Goal: Task Accomplishment & Management: Complete application form

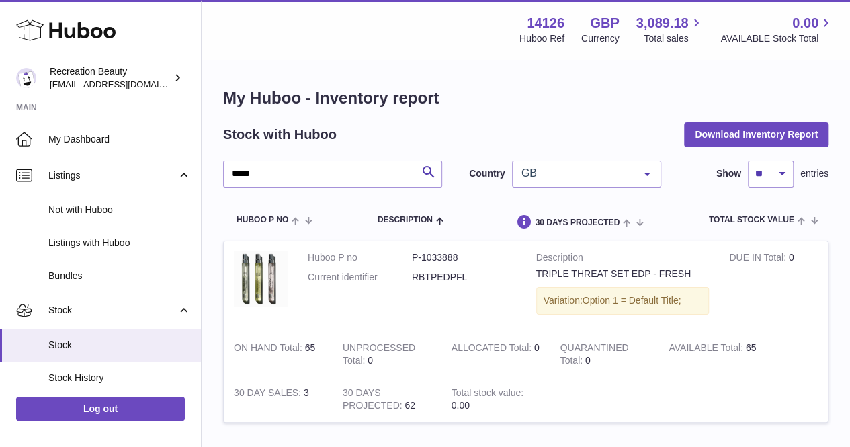
click at [478, 187] on div "***** Search Country GB All GB NL No elements found. Consider changing the sear…" at bounding box center [525, 300] width 605 height 279
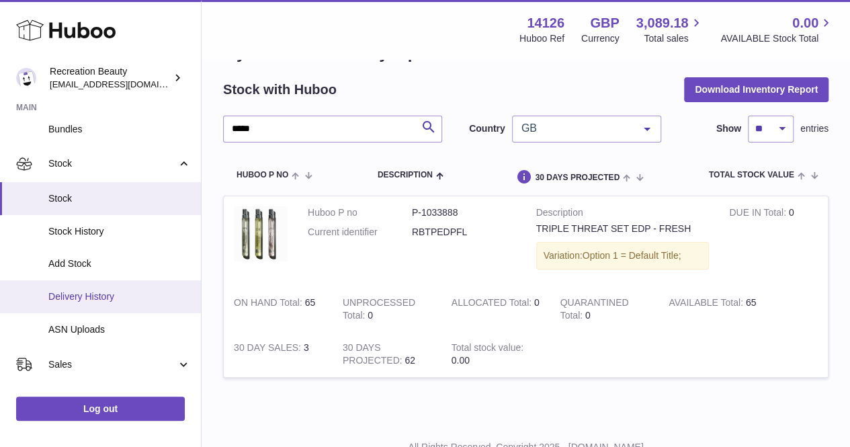
scroll to position [293, 0]
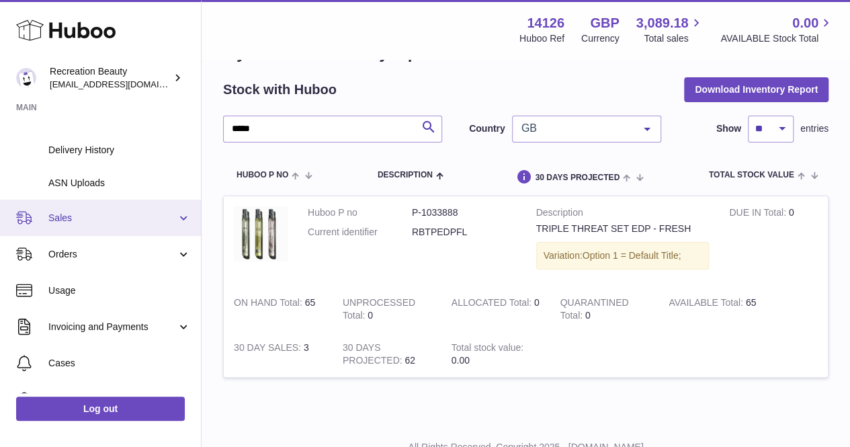
click at [117, 224] on link "Sales" at bounding box center [100, 217] width 201 height 36
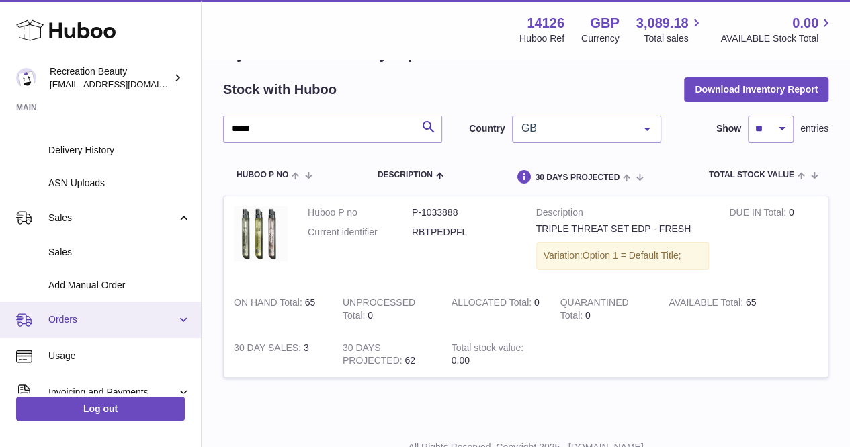
click at [105, 324] on span "Orders" at bounding box center [112, 319] width 128 height 13
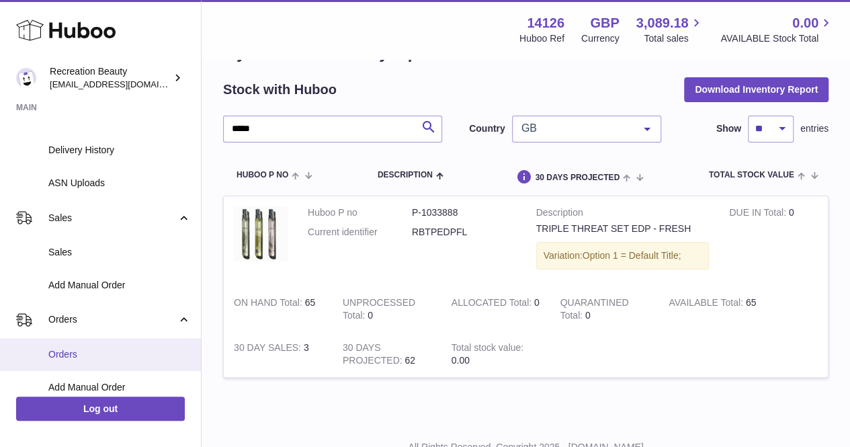
click at [109, 351] on span "Orders" at bounding box center [119, 354] width 142 height 13
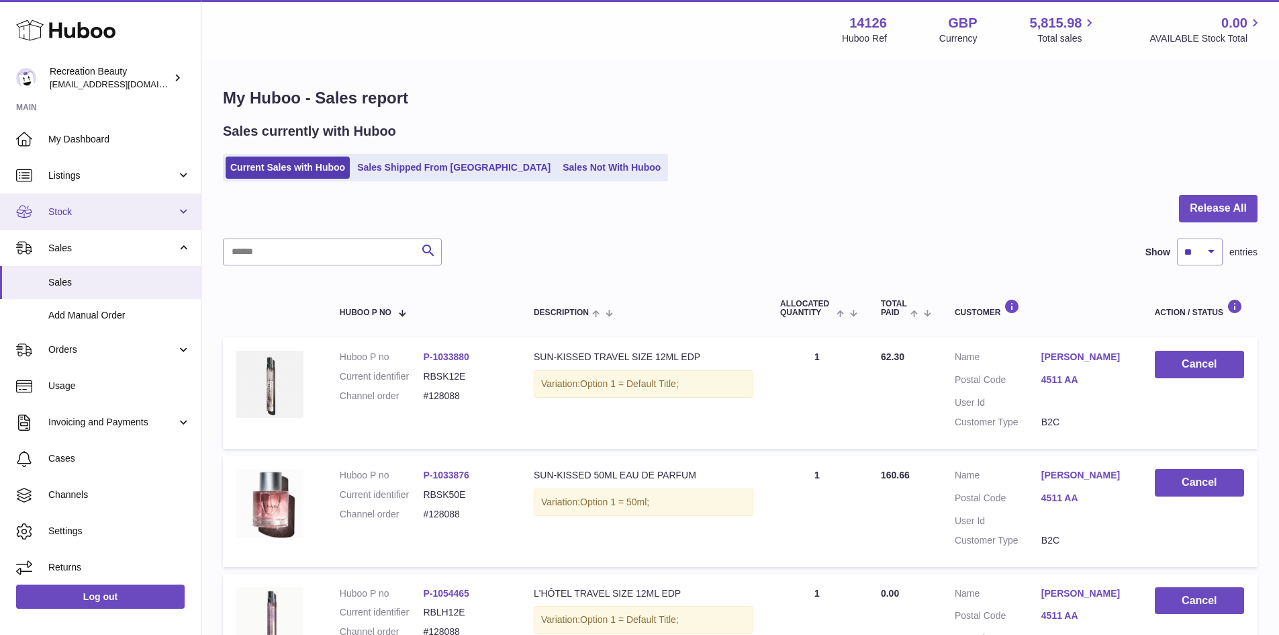
click at [106, 226] on link "Stock" at bounding box center [100, 211] width 201 height 36
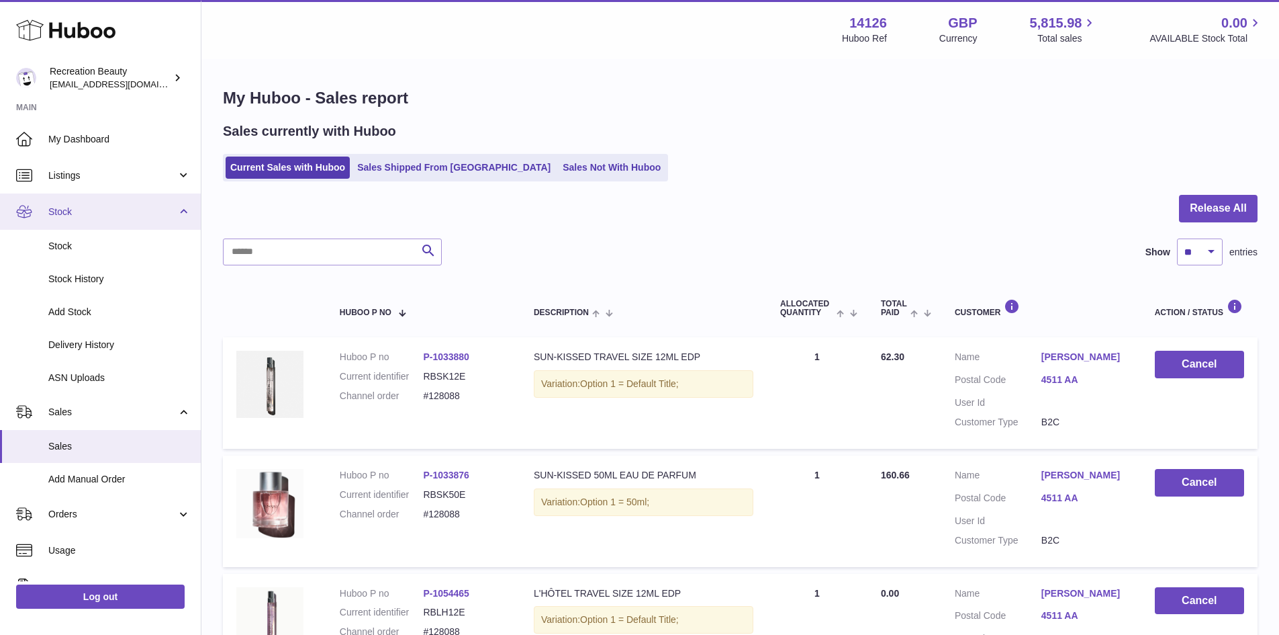
click at [106, 197] on link "Stock" at bounding box center [100, 211] width 201 height 36
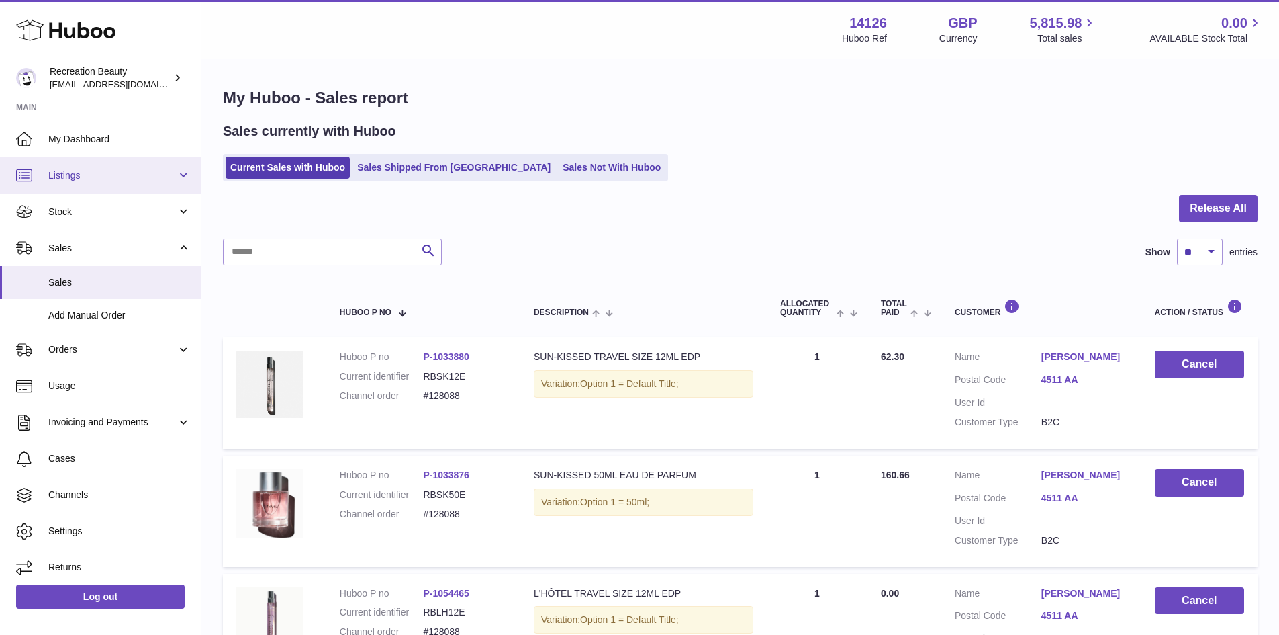
click at [109, 186] on link "Listings" at bounding box center [100, 175] width 201 height 36
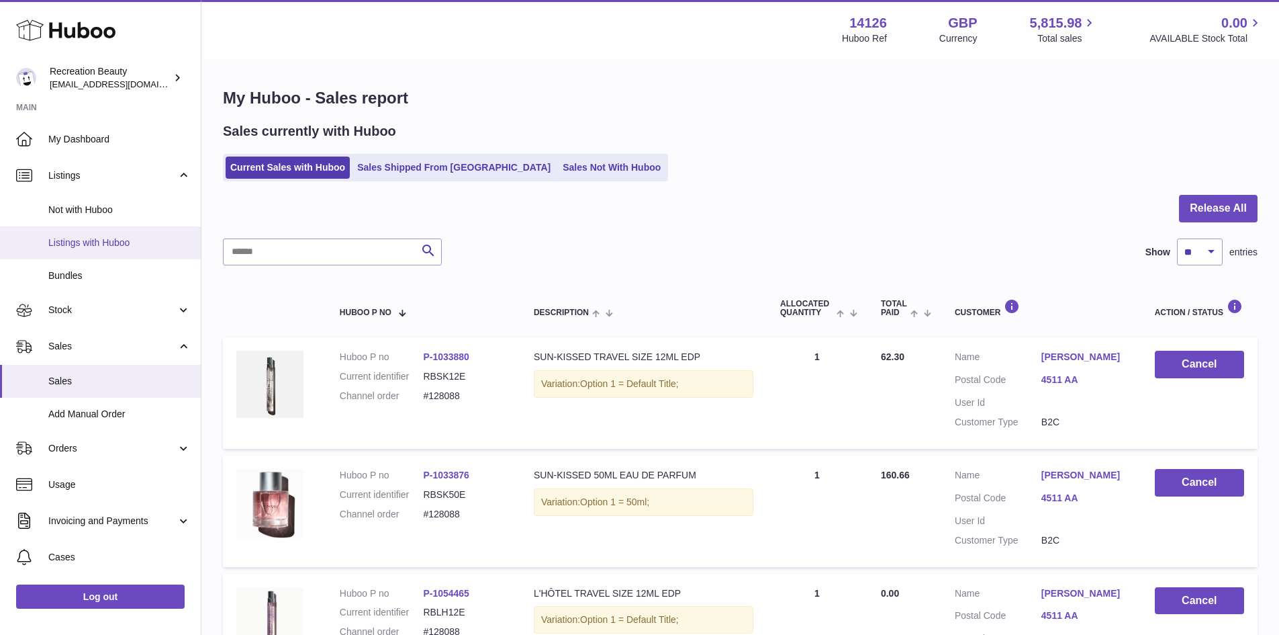
click at [111, 234] on link "Listings with Huboo" at bounding box center [100, 242] width 201 height 33
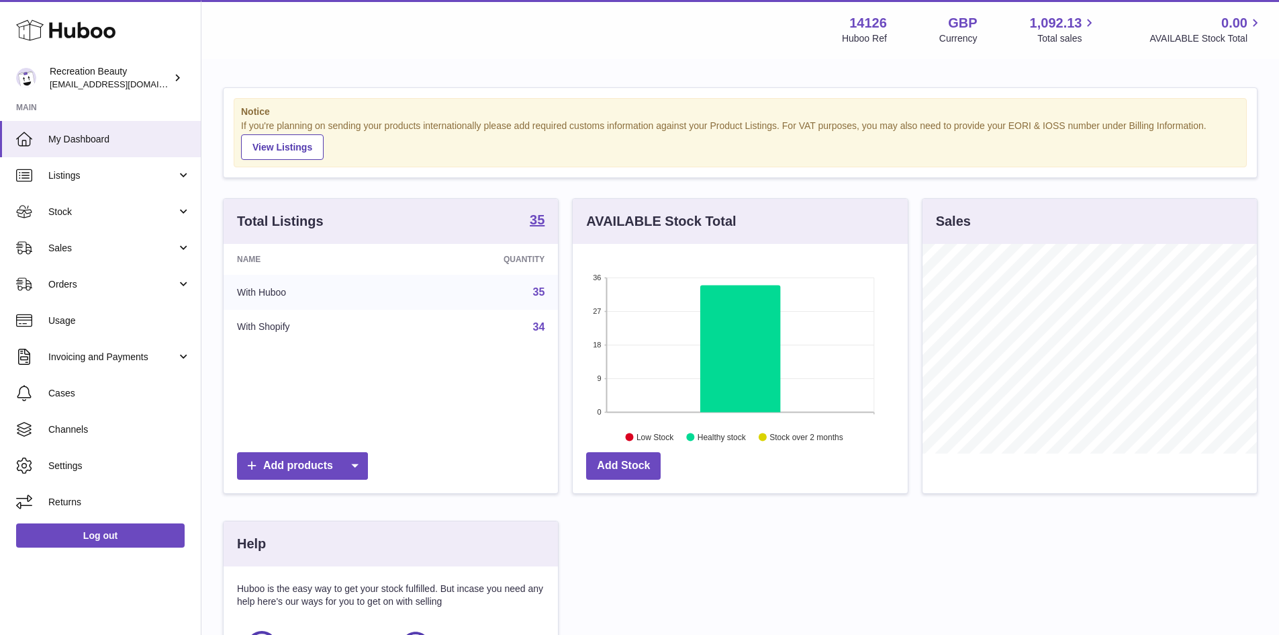
scroll to position [210, 335]
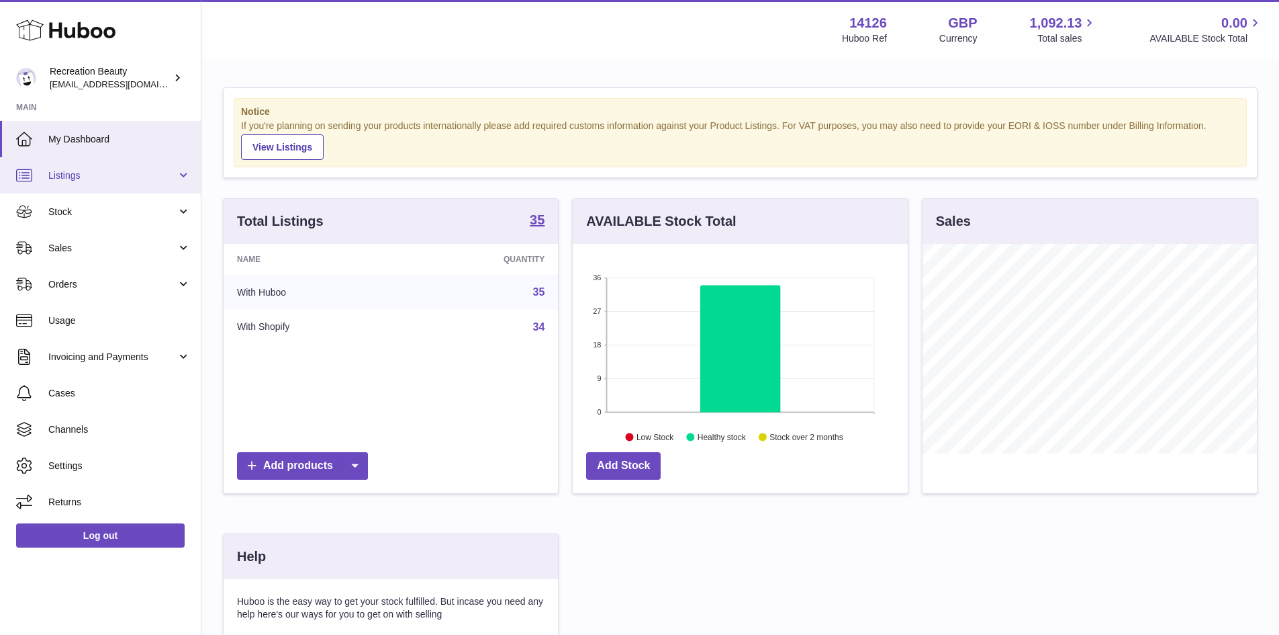
click at [174, 187] on link "Listings" at bounding box center [100, 175] width 201 height 36
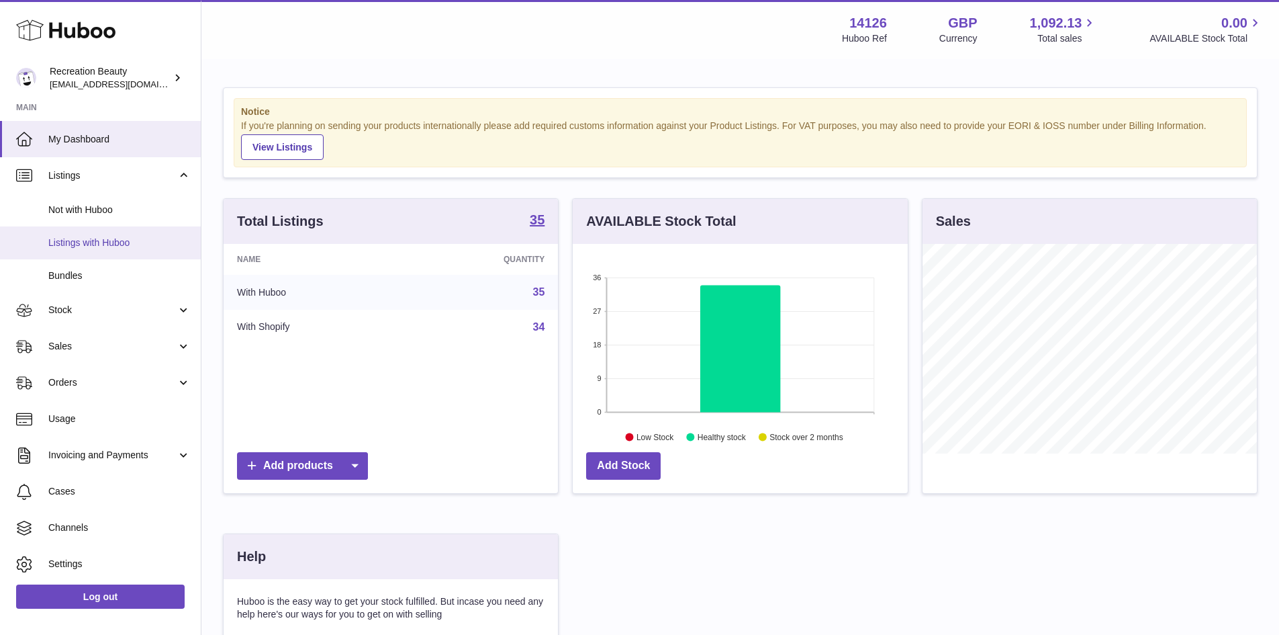
click at [161, 237] on span "Listings with Huboo" at bounding box center [119, 242] width 142 height 13
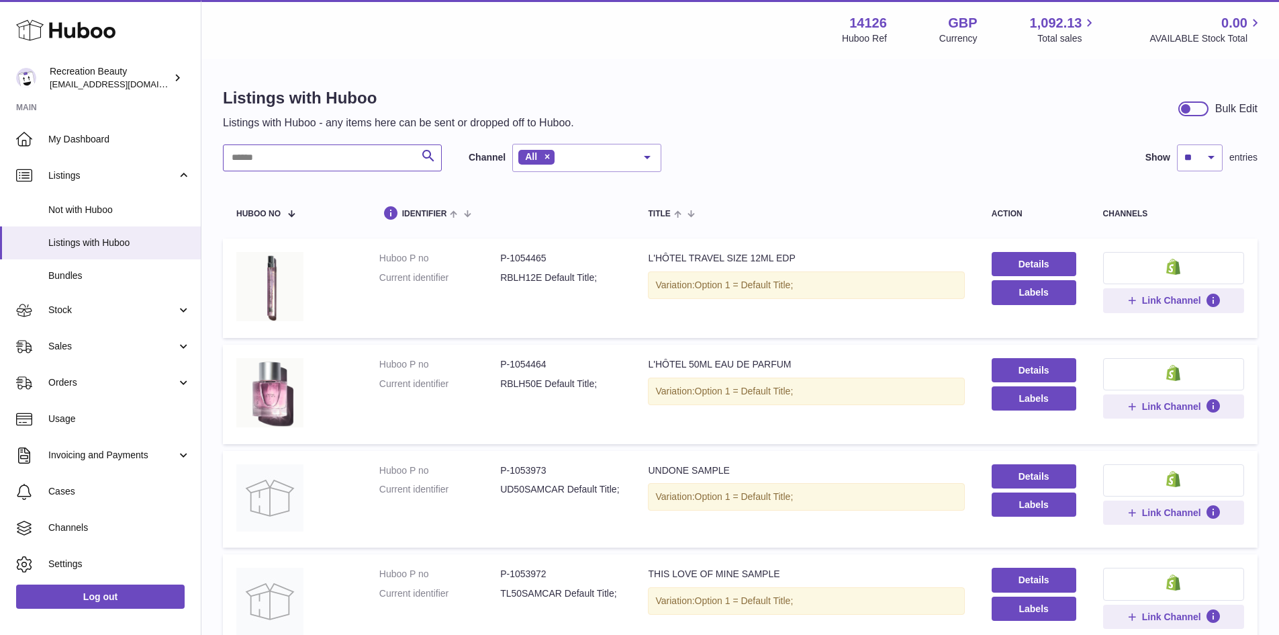
click at [369, 164] on input "text" at bounding box center [332, 157] width 219 height 27
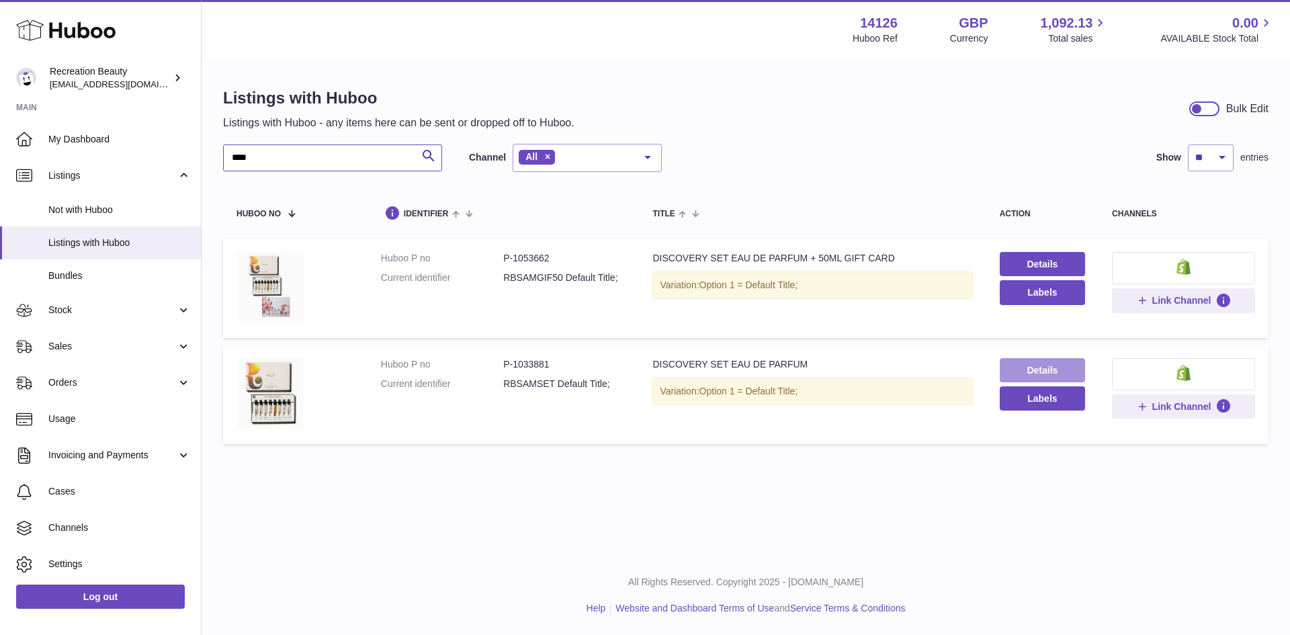
type input "****"
click at [1003, 361] on link "Details" at bounding box center [1041, 370] width 85 height 24
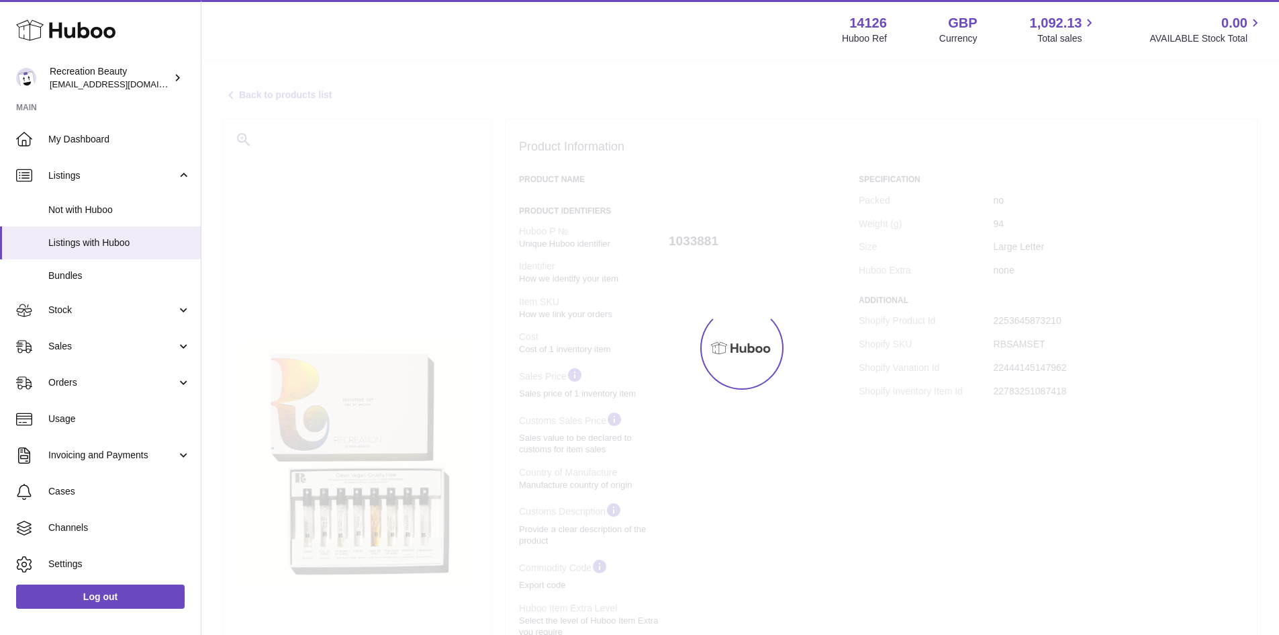
select select "**"
select select "****"
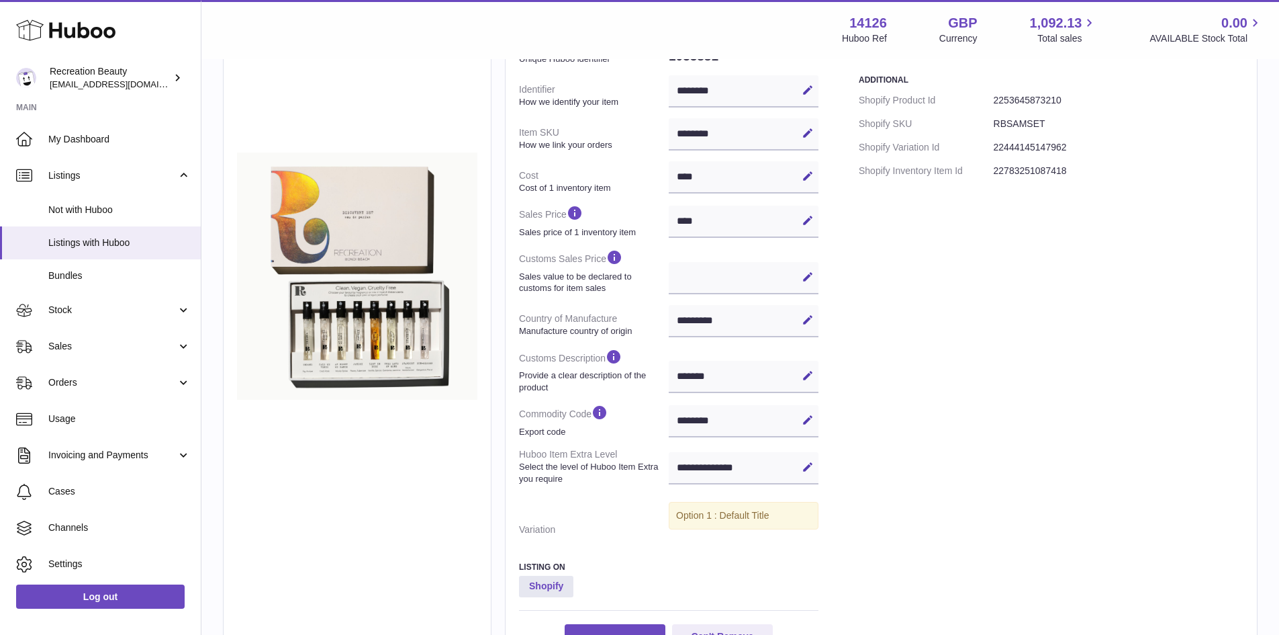
scroll to position [221, 0]
drag, startPoint x: 581, startPoint y: 384, endPoint x: 518, endPoint y: 371, distance: 63.8
click at [518, 371] on div "**********" at bounding box center [881, 289] width 753 height 783
drag, startPoint x: 573, startPoint y: 435, endPoint x: 543, endPoint y: 428, distance: 31.0
click at [543, 428] on strong "Export code" at bounding box center [592, 431] width 146 height 12
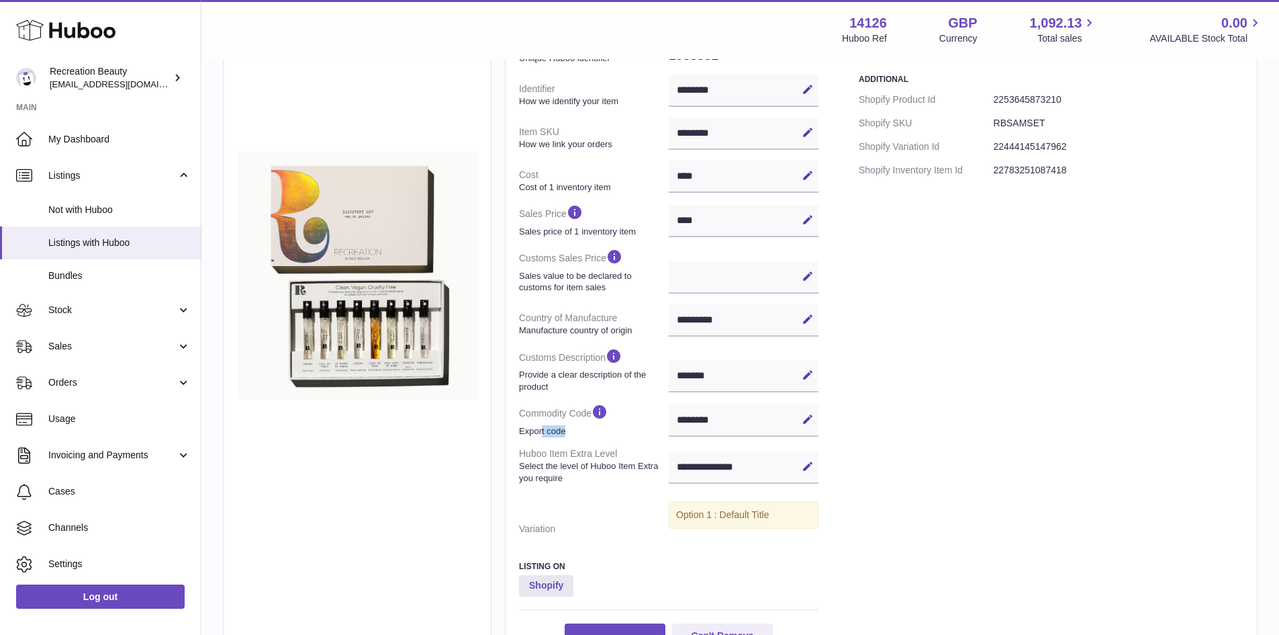
click at [619, 428] on strong "Export code" at bounding box center [592, 431] width 146 height 12
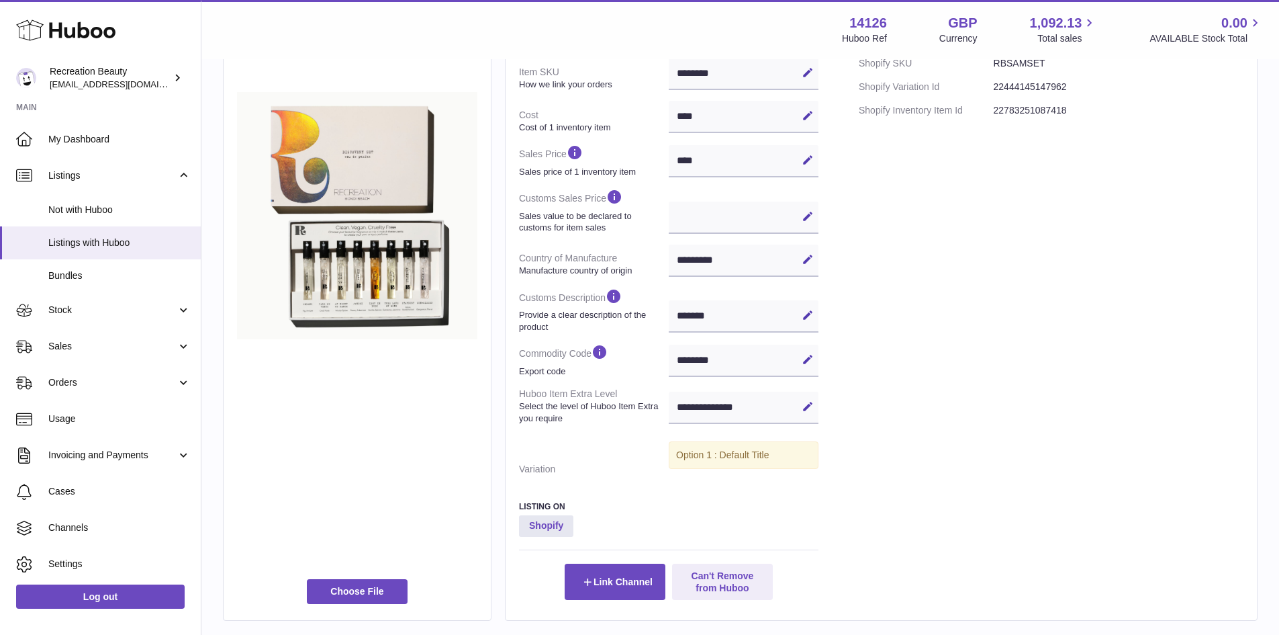
scroll to position [280, 0]
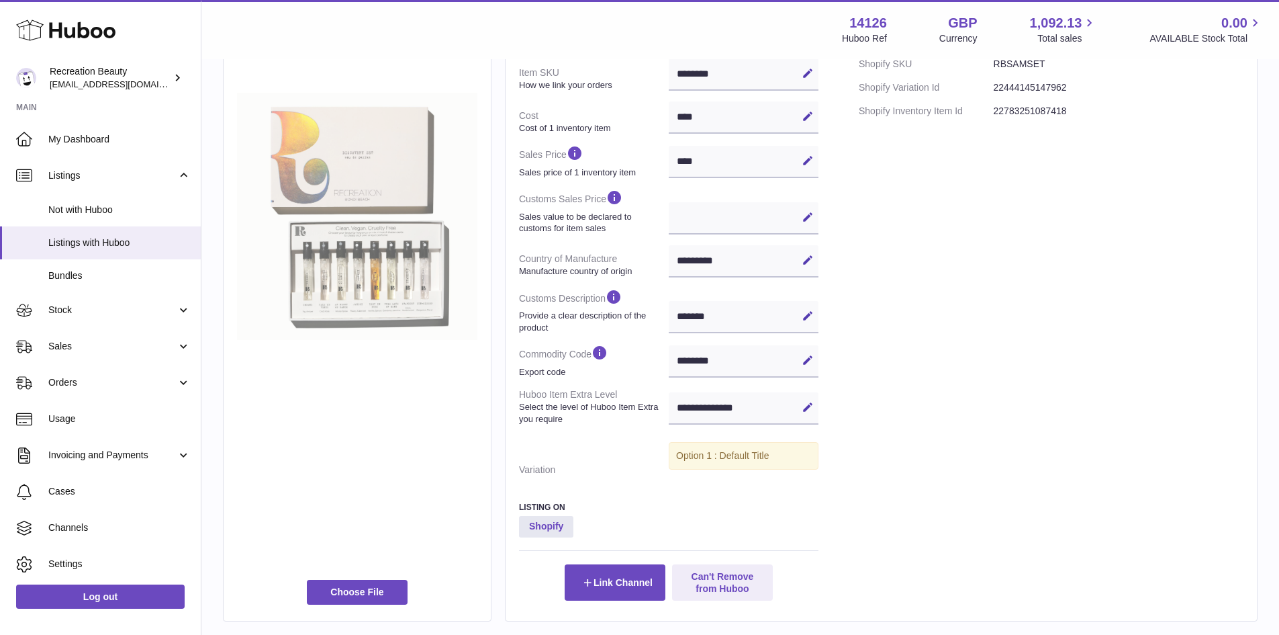
drag, startPoint x: 326, startPoint y: 408, endPoint x: 283, endPoint y: 382, distance: 49.4
click at [283, 382] on div at bounding box center [357, 216] width 240 height 727
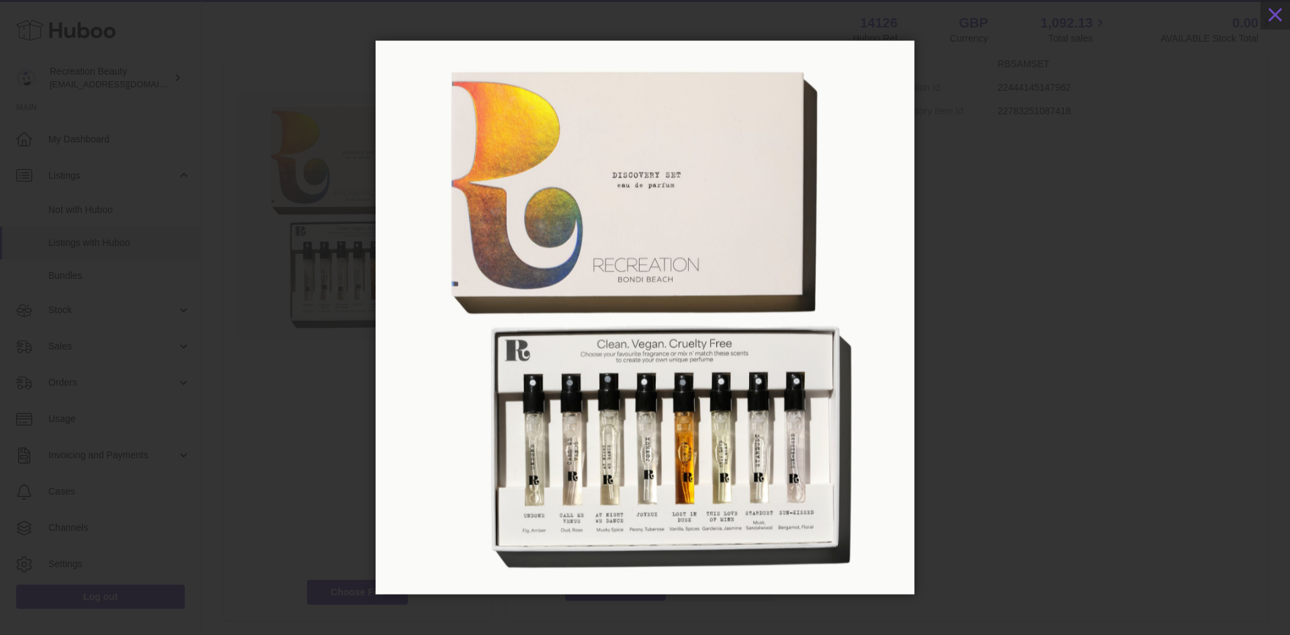
click at [264, 363] on div at bounding box center [645, 317] width 1290 height 554
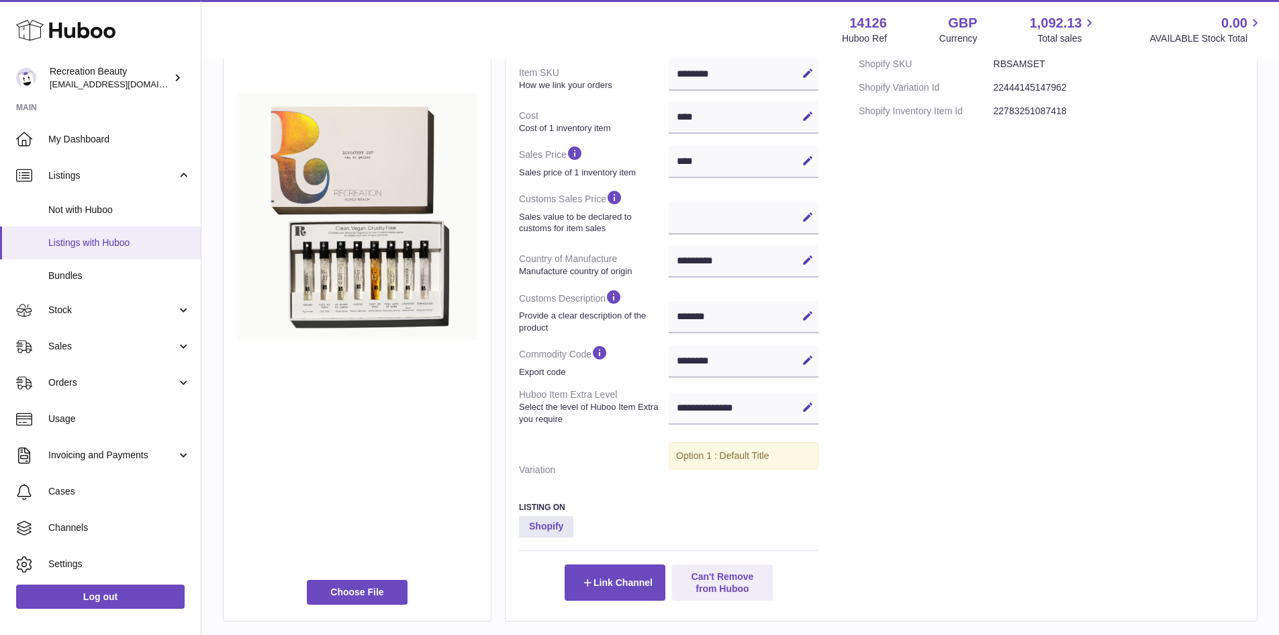
click at [152, 246] on span "Listings with Huboo" at bounding box center [119, 242] width 142 height 13
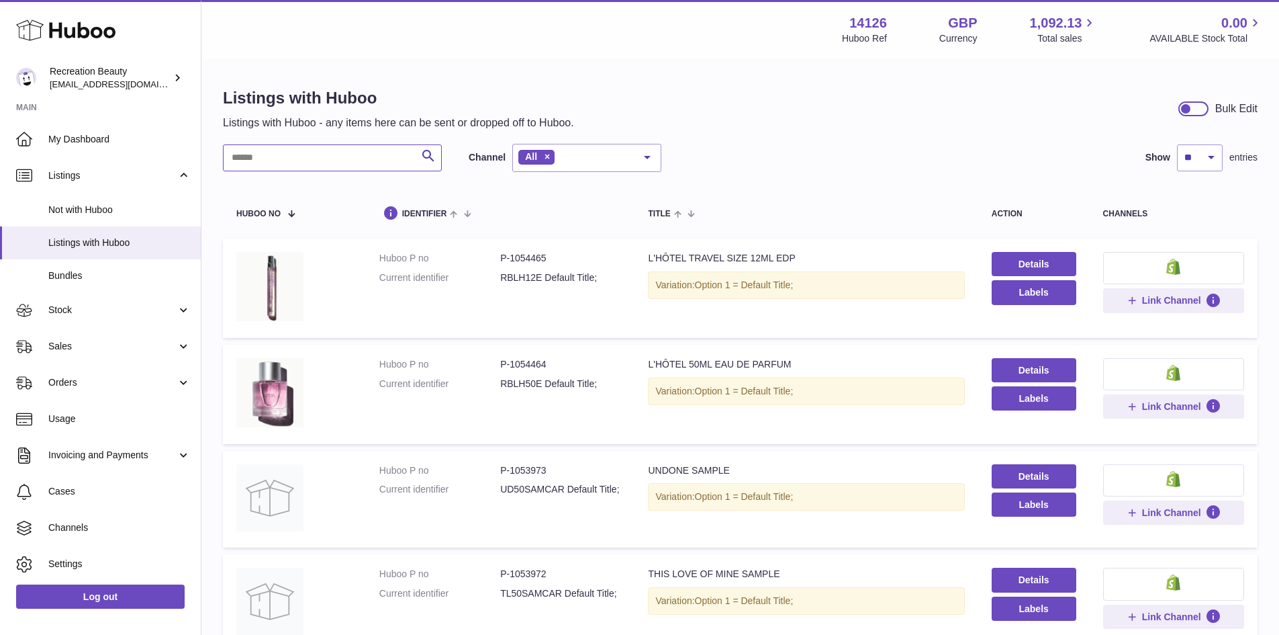
click at [375, 157] on input "text" at bounding box center [332, 157] width 219 height 27
type input "****"
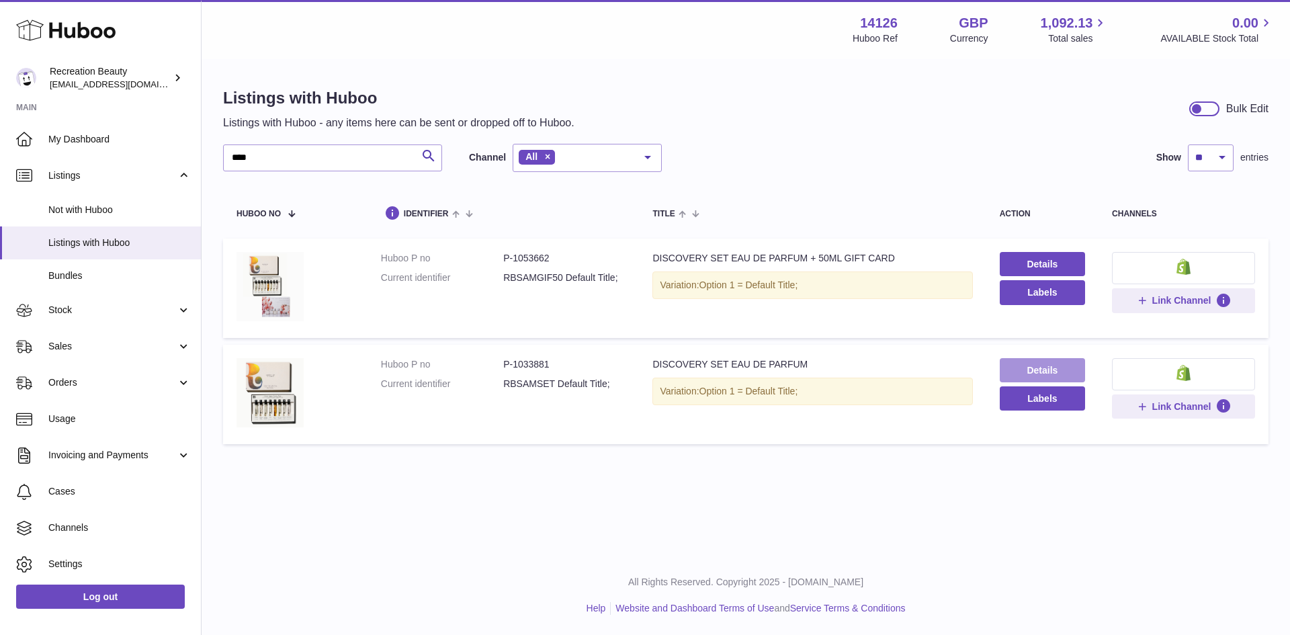
click at [1024, 363] on link "Details" at bounding box center [1041, 370] width 85 height 24
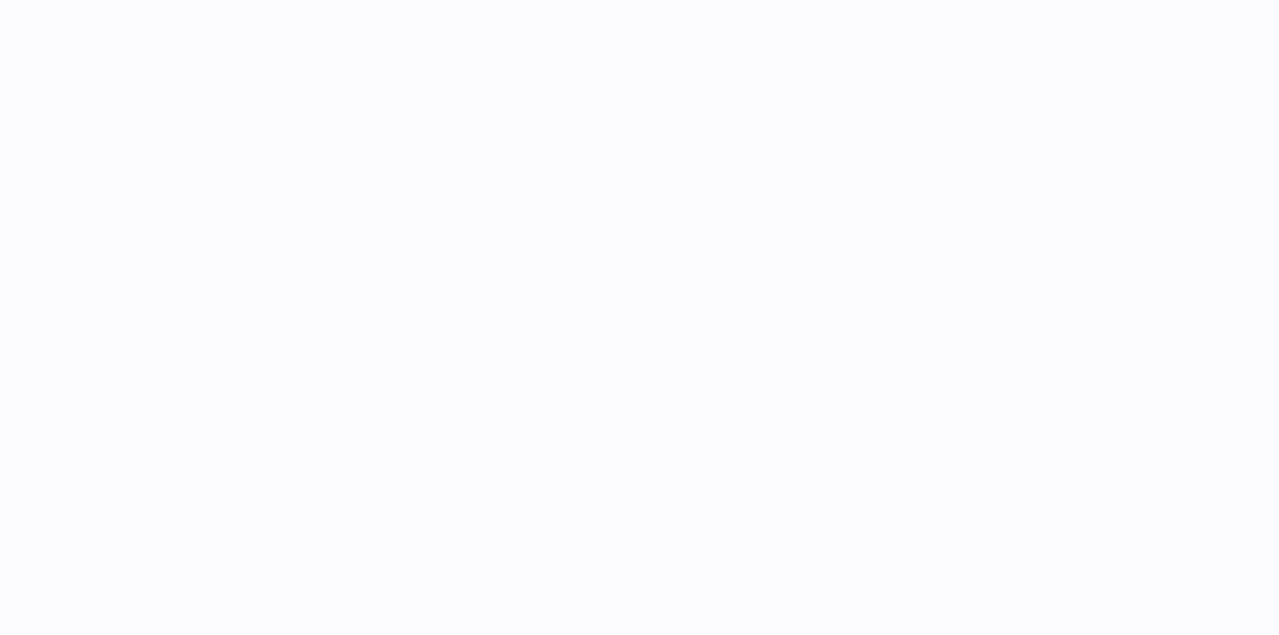
select select "**"
select select "****"
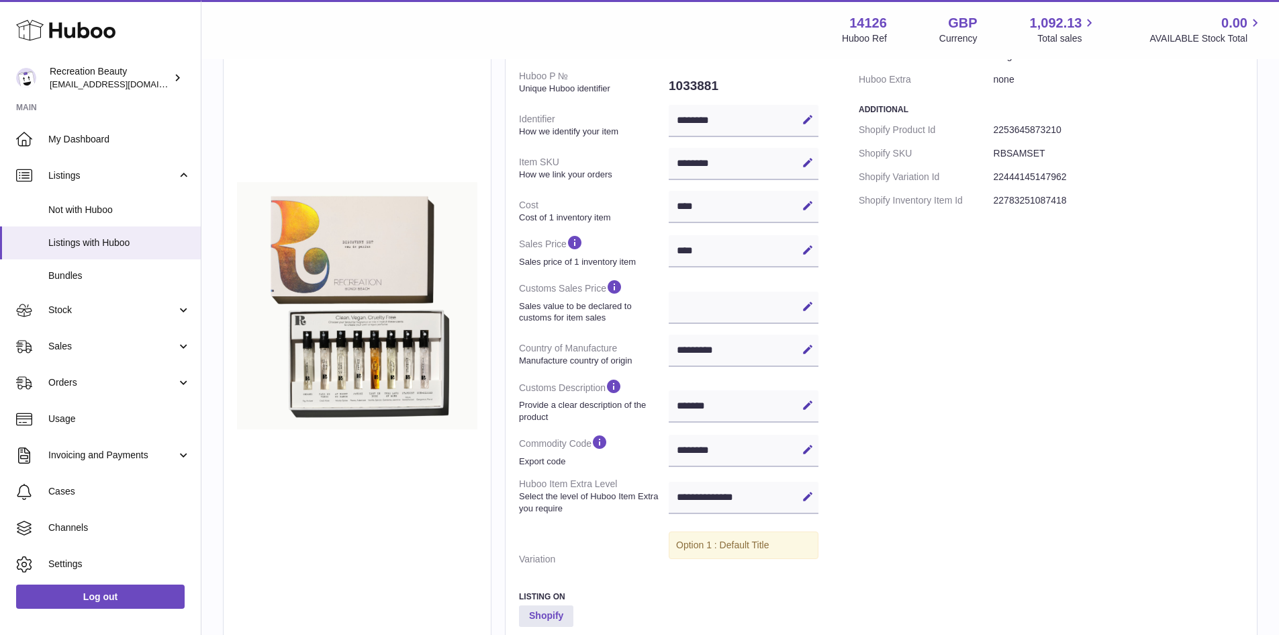
scroll to position [199, 0]
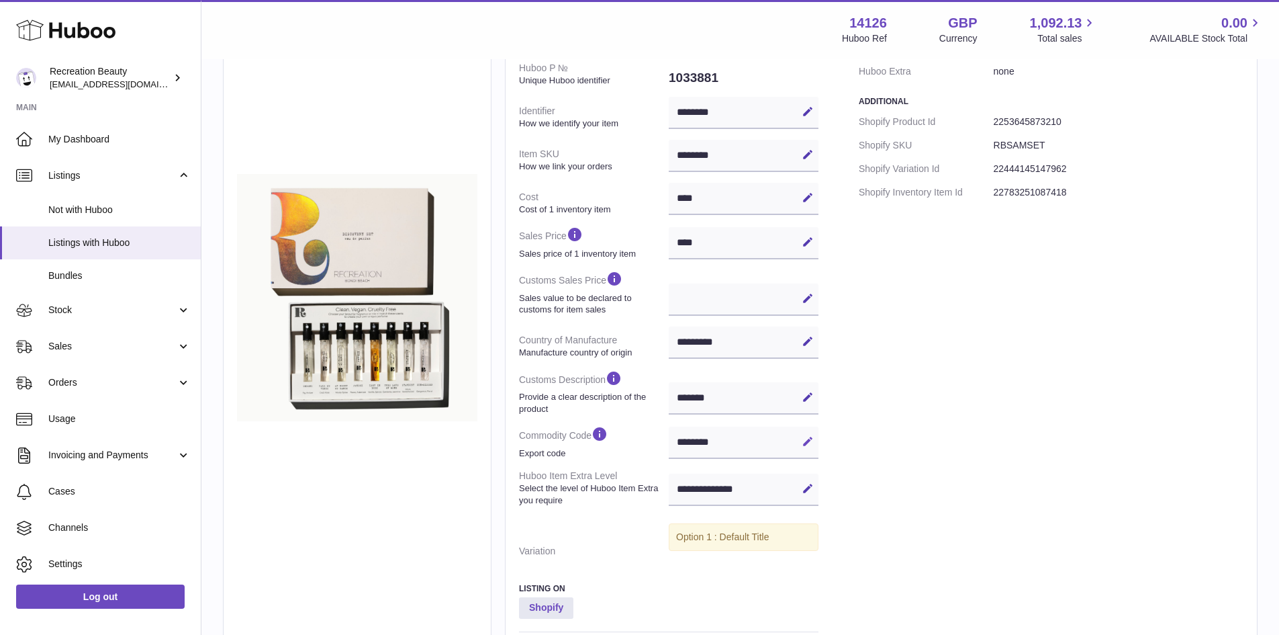
click at [808, 444] on icon at bounding box center [808, 441] width 12 height 12
click at [768, 443] on div "******** Edit Cancel Save" at bounding box center [744, 442] width 150 height 32
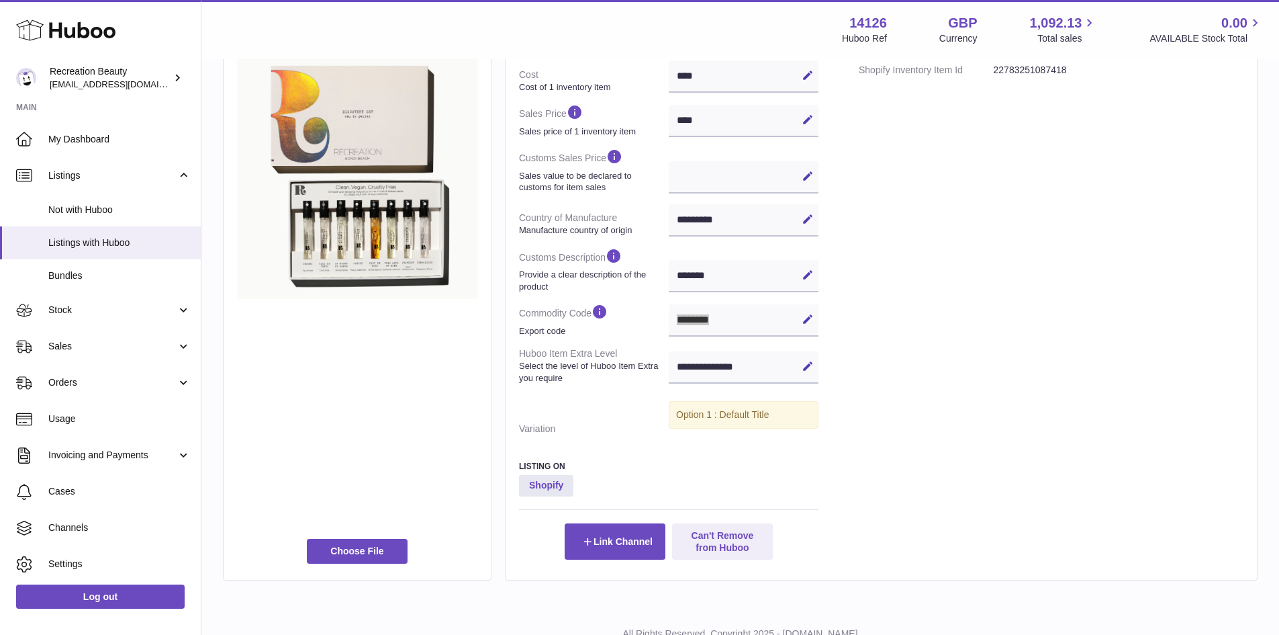
scroll to position [319, 0]
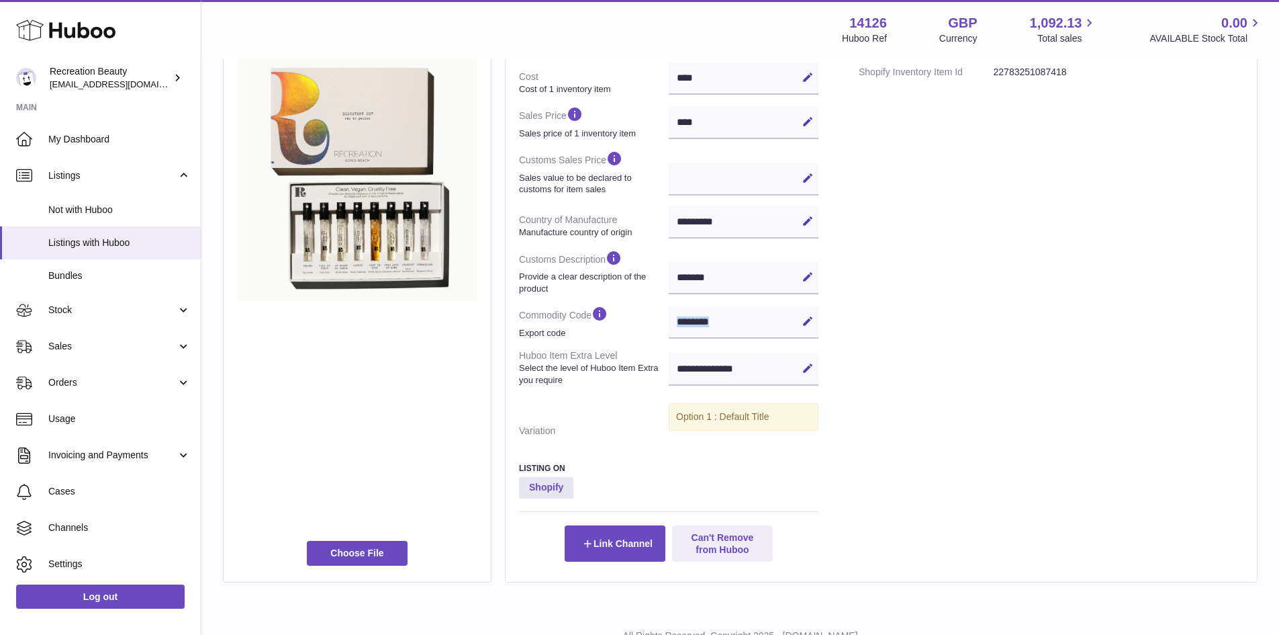
click at [545, 410] on dl "Huboo P № Unique Huboo identifier 1033881 Identifier How we identify your item …" at bounding box center [669, 189] width 300 height 506
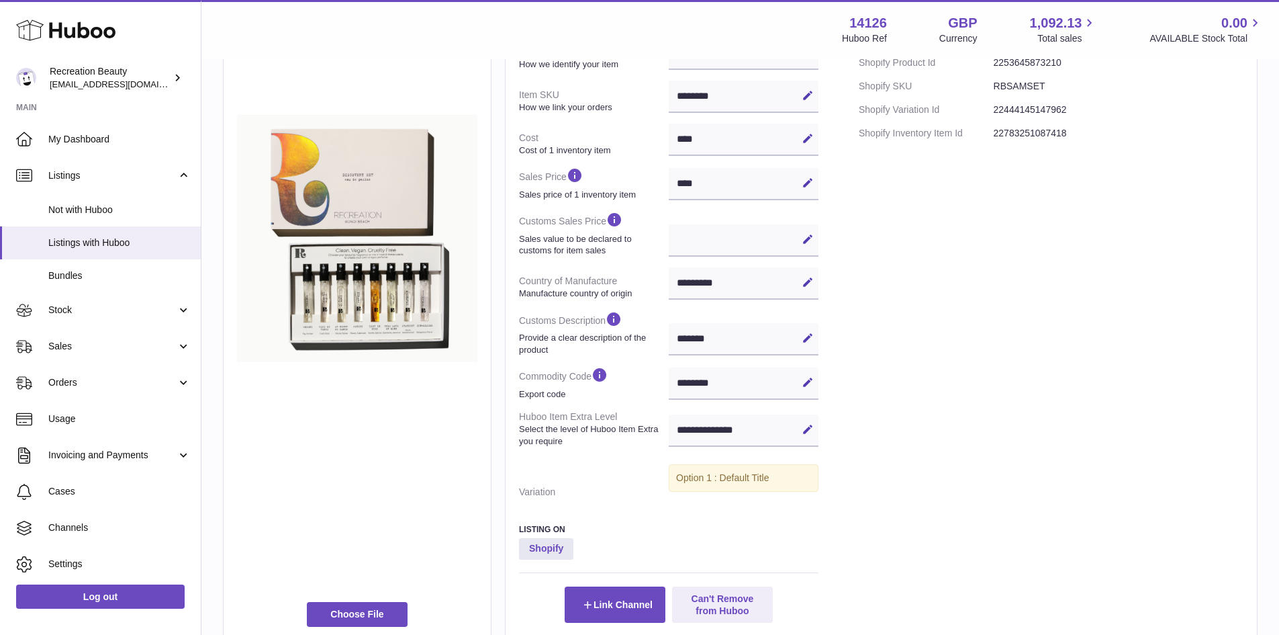
scroll to position [0, 0]
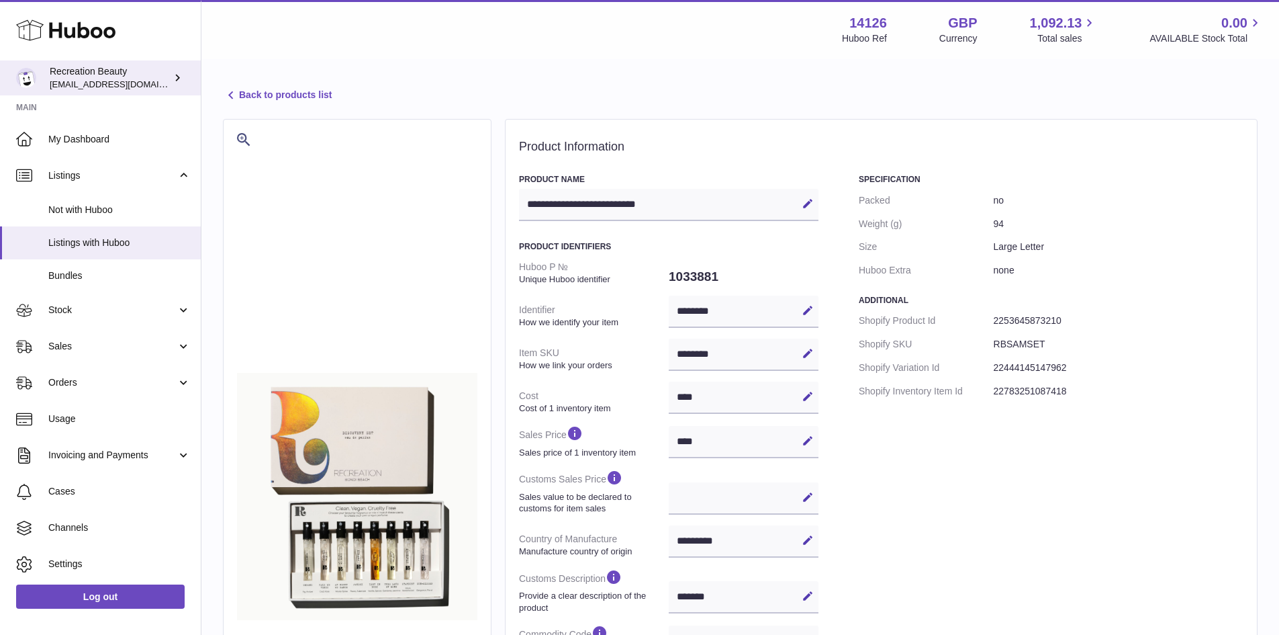
click at [140, 81] on span "[EMAIL_ADDRESS][DOMAIN_NAME]" at bounding box center [124, 84] width 148 height 11
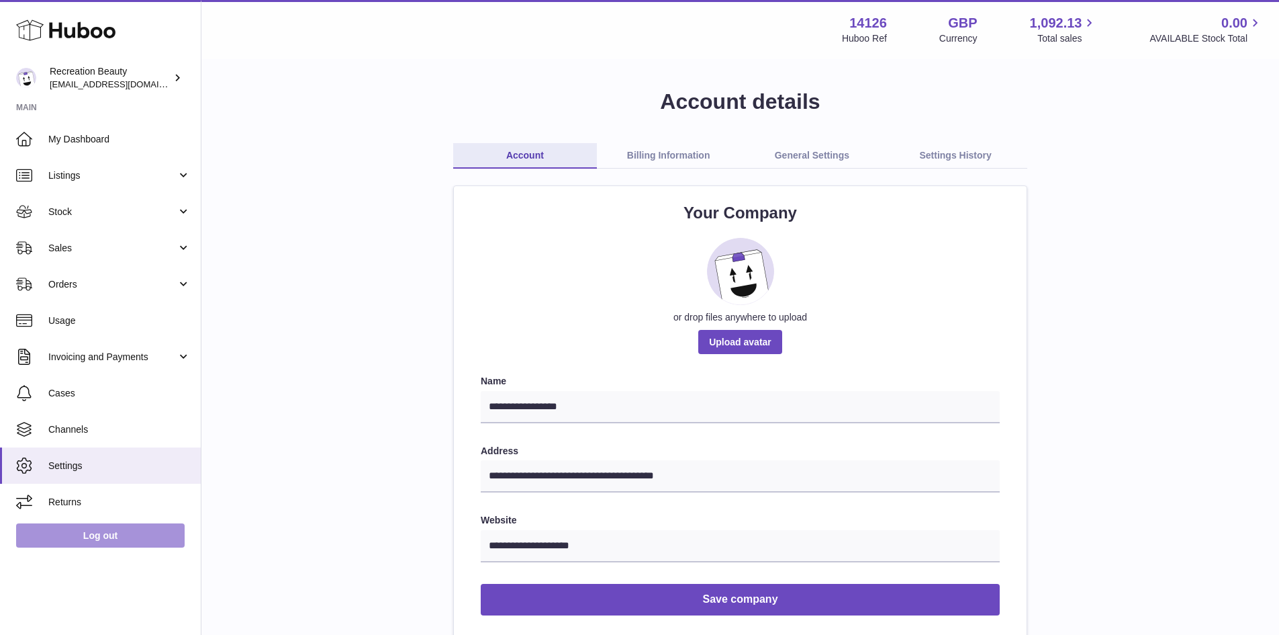
click at [103, 539] on link "Log out" at bounding box center [100, 535] width 169 height 24
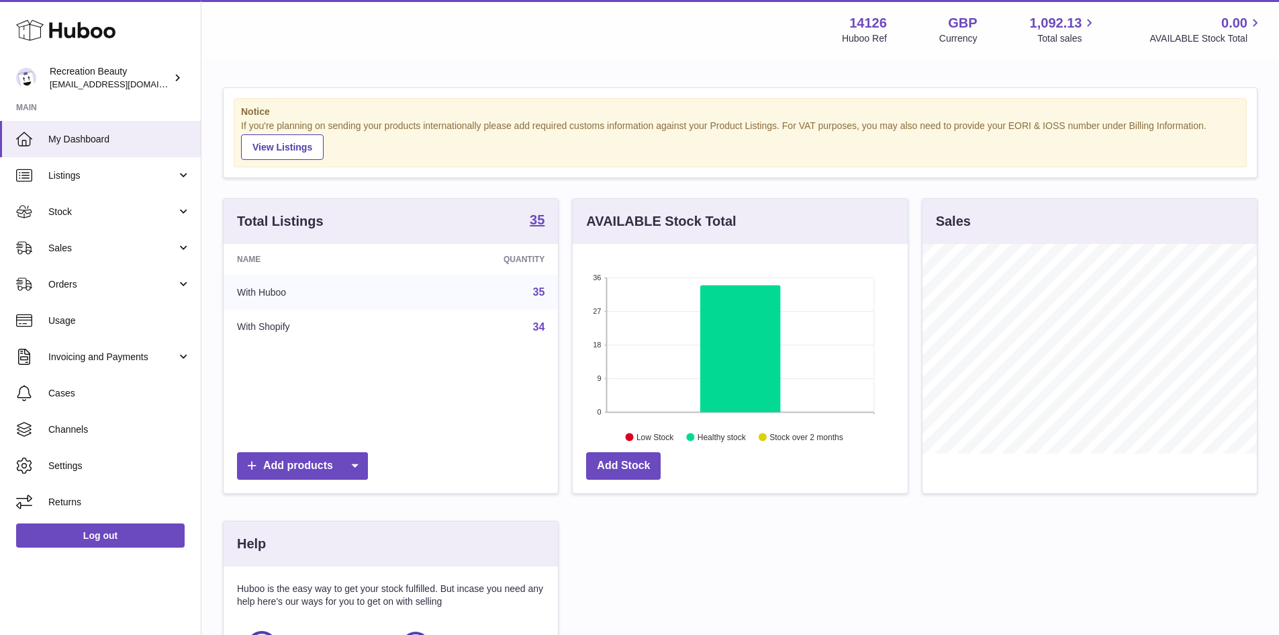
scroll to position [210, 335]
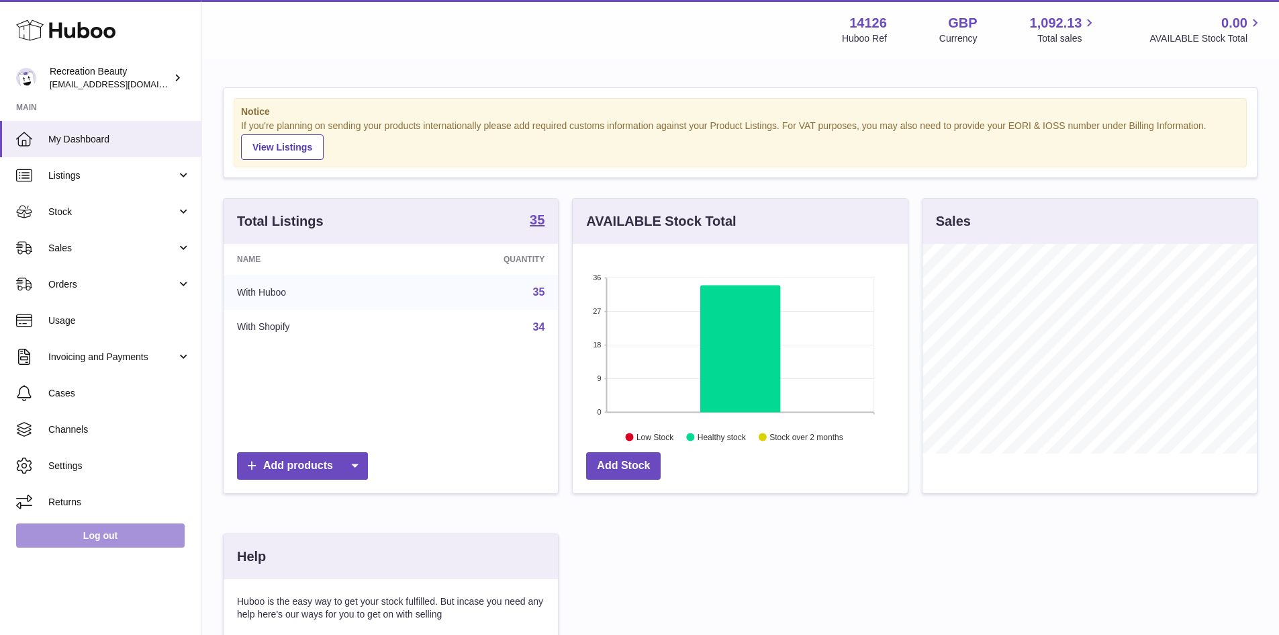
click at [85, 536] on link "Log out" at bounding box center [100, 535] width 169 height 24
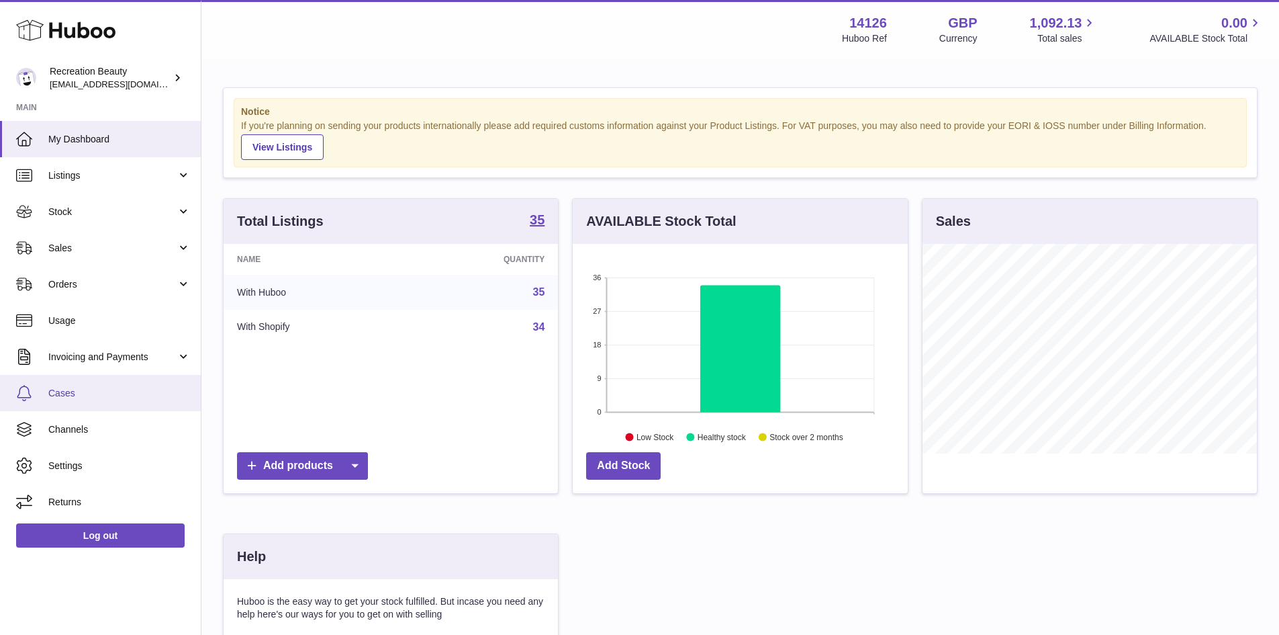
click at [114, 382] on link "Cases" at bounding box center [100, 393] width 201 height 36
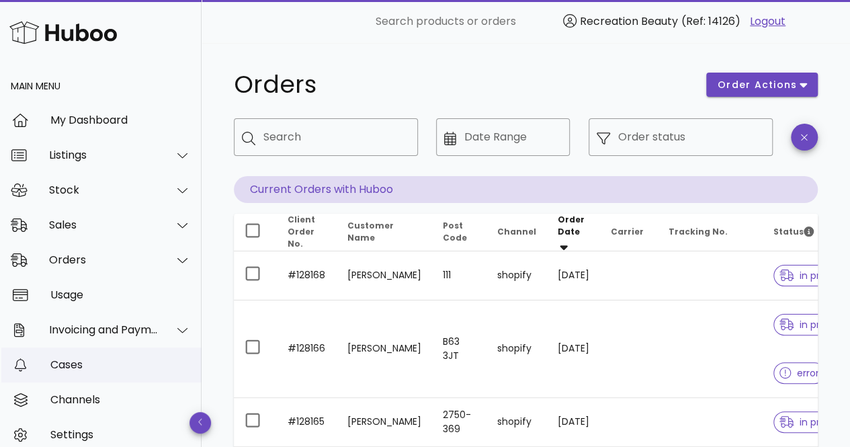
scroll to position [45, 0]
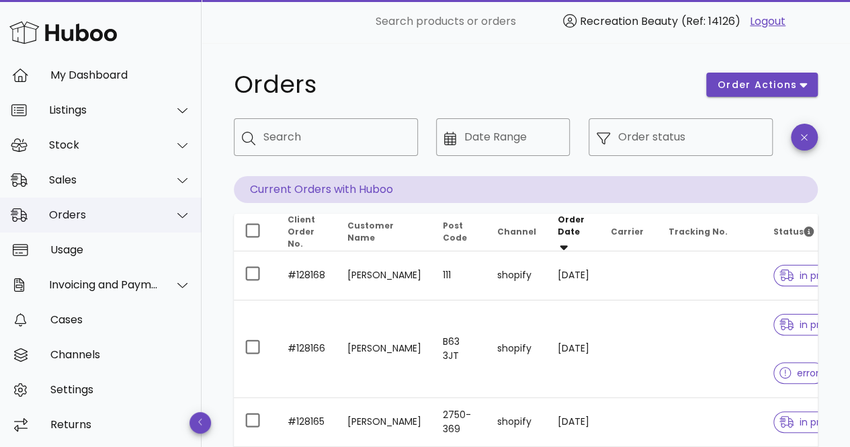
click at [141, 230] on div "Orders" at bounding box center [100, 214] width 201 height 35
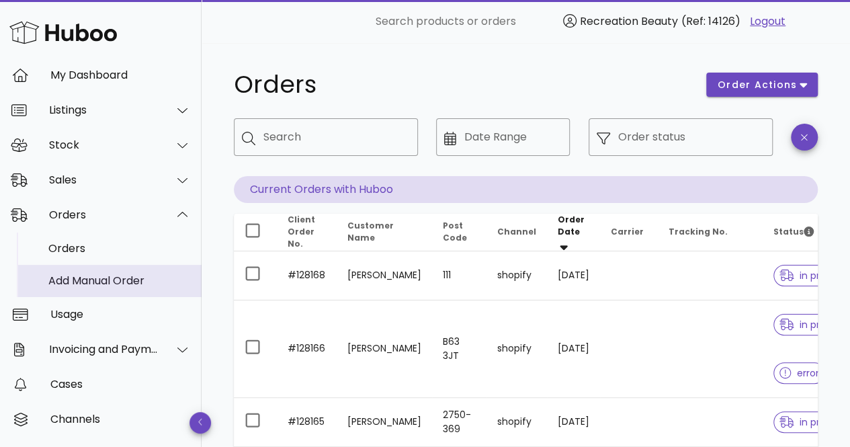
click at [136, 277] on div "Add Manual Order" at bounding box center [119, 280] width 142 height 13
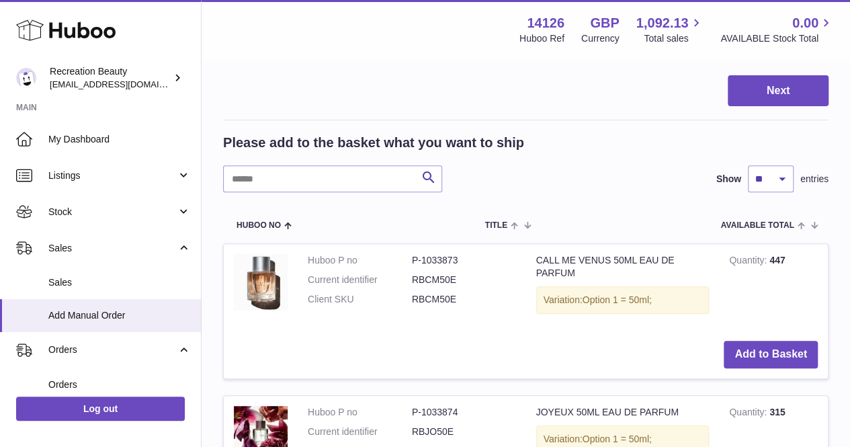
scroll to position [177, 0]
click at [772, 343] on button "Add to Basket" at bounding box center [770, 354] width 94 height 28
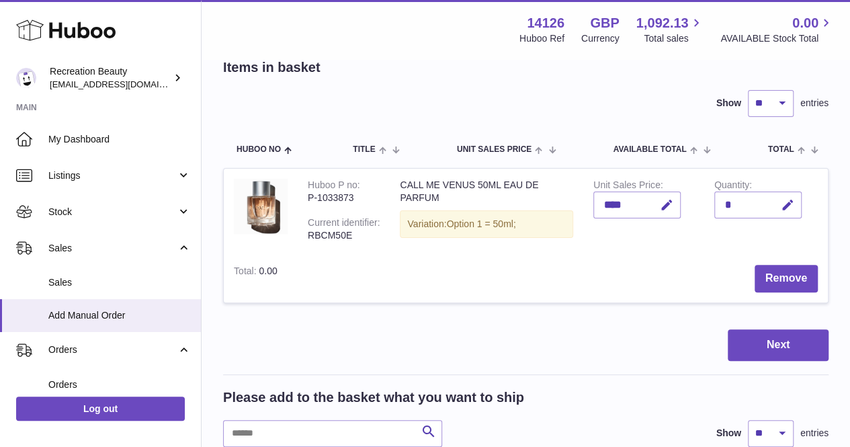
scroll to position [67, 0]
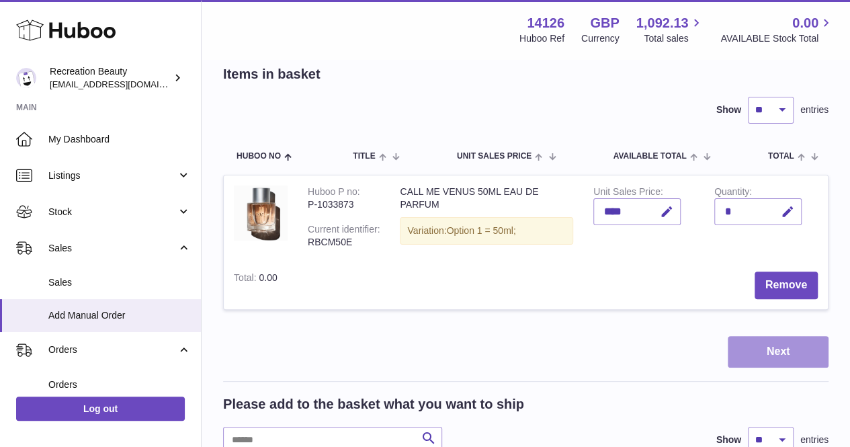
click at [739, 349] on button "Next" at bounding box center [777, 352] width 101 height 32
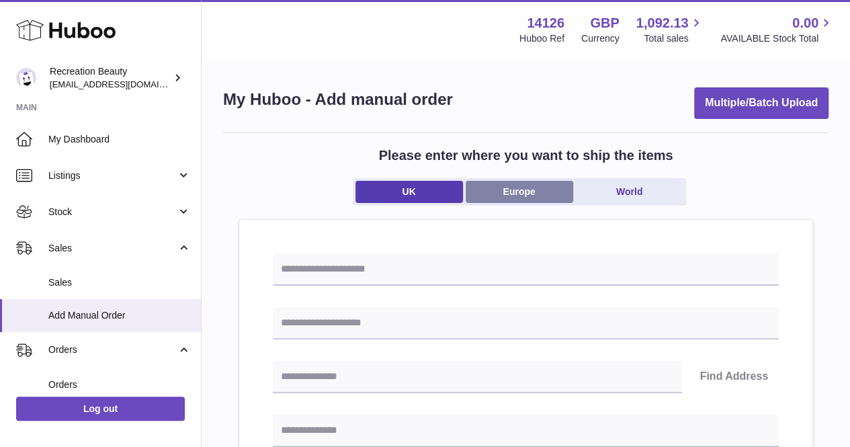
click at [518, 195] on link "Europe" at bounding box center [518, 192] width 107 height 22
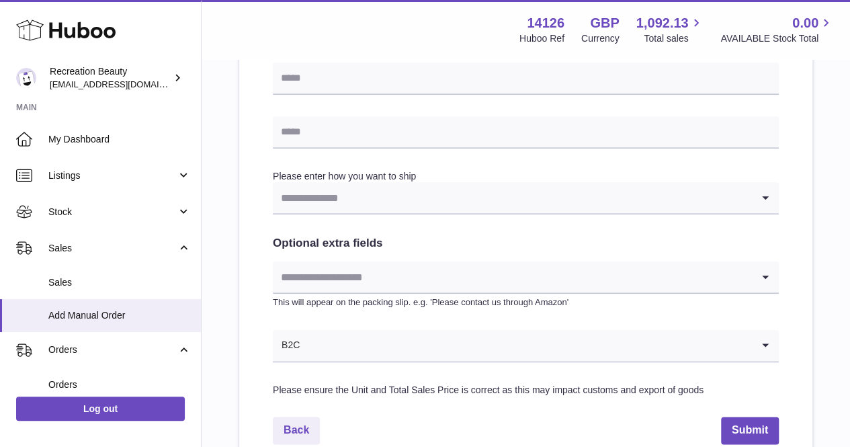
scroll to position [622, 0]
click at [500, 199] on input "Search for option" at bounding box center [512, 196] width 479 height 31
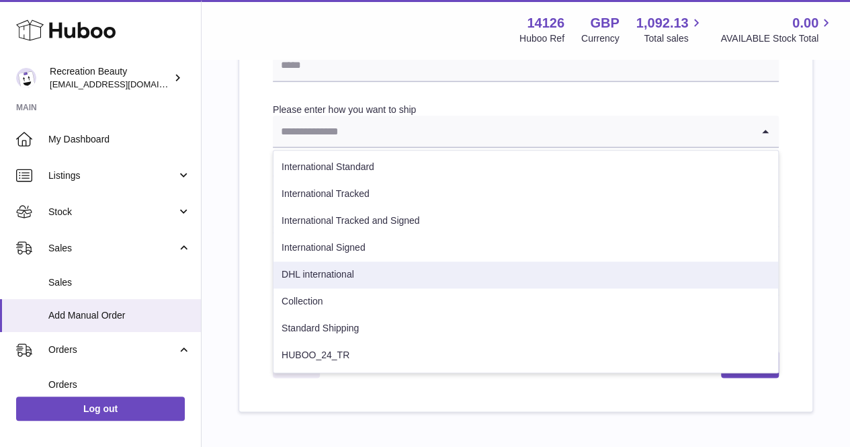
scroll to position [688, 0]
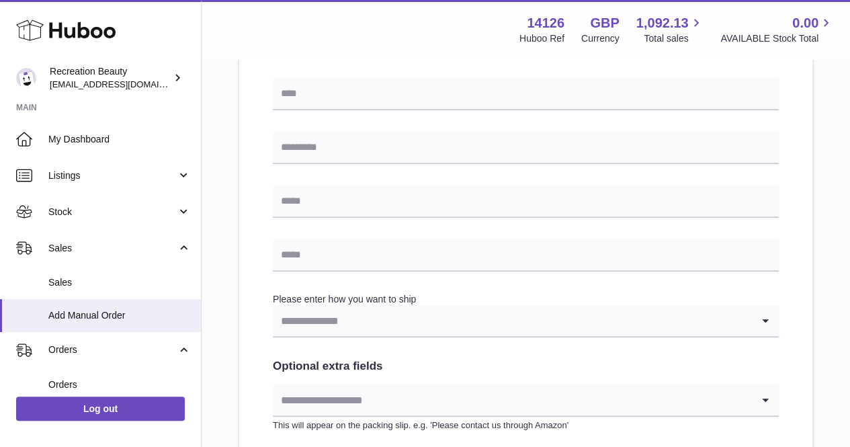
scroll to position [504, 0]
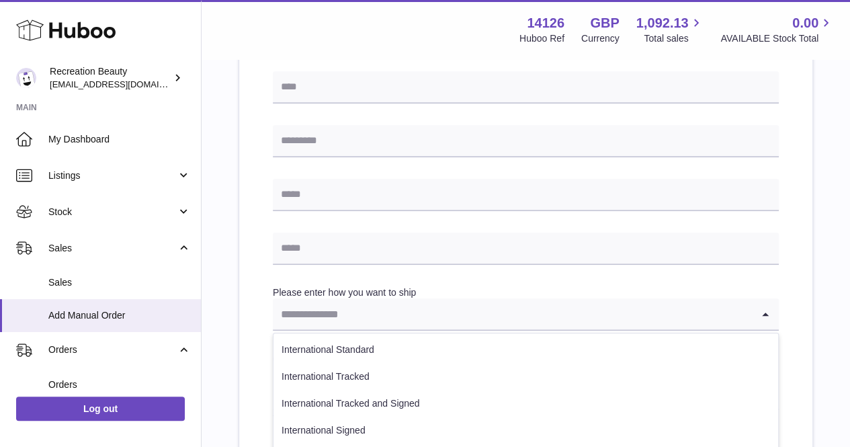
click at [449, 316] on input "Search for option" at bounding box center [512, 313] width 479 height 31
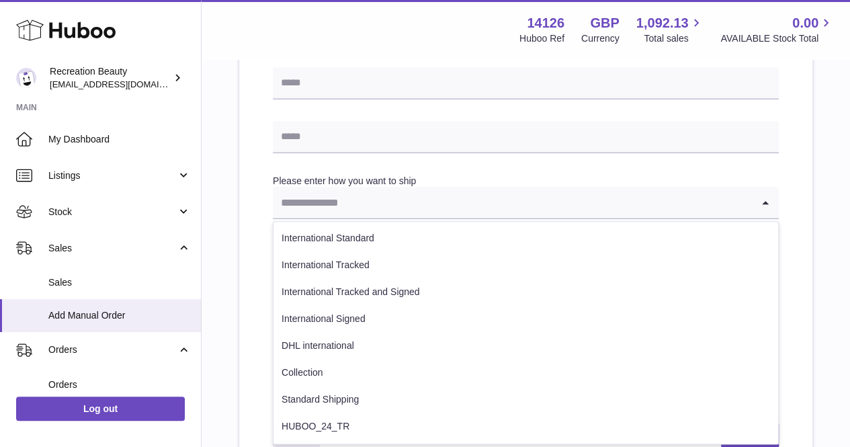
click at [261, 144] on div "Loading... Please enter how you want to ship Loading... International Standard …" at bounding box center [525, 43] width 573 height 878
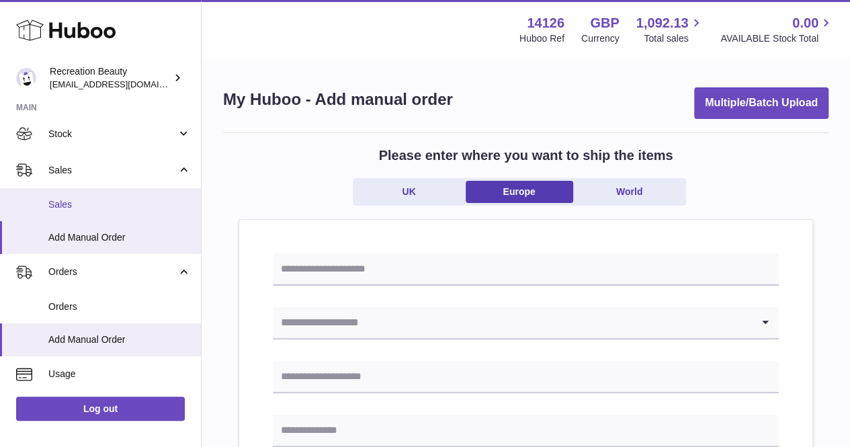
scroll to position [79, 0]
click at [137, 204] on span "Sales" at bounding box center [119, 203] width 142 height 13
